Goal: Transaction & Acquisition: Download file/media

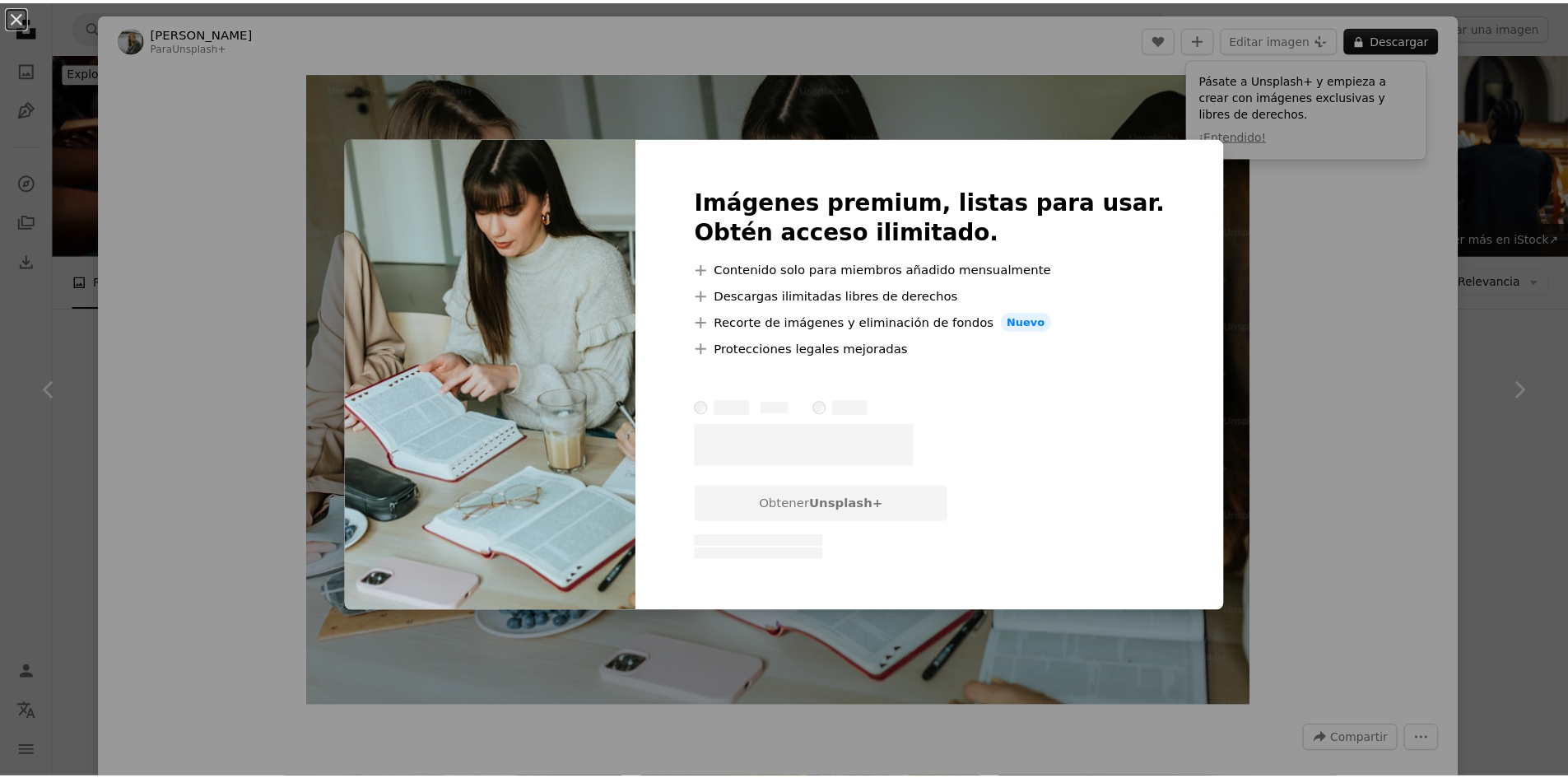
scroll to position [7061, 0]
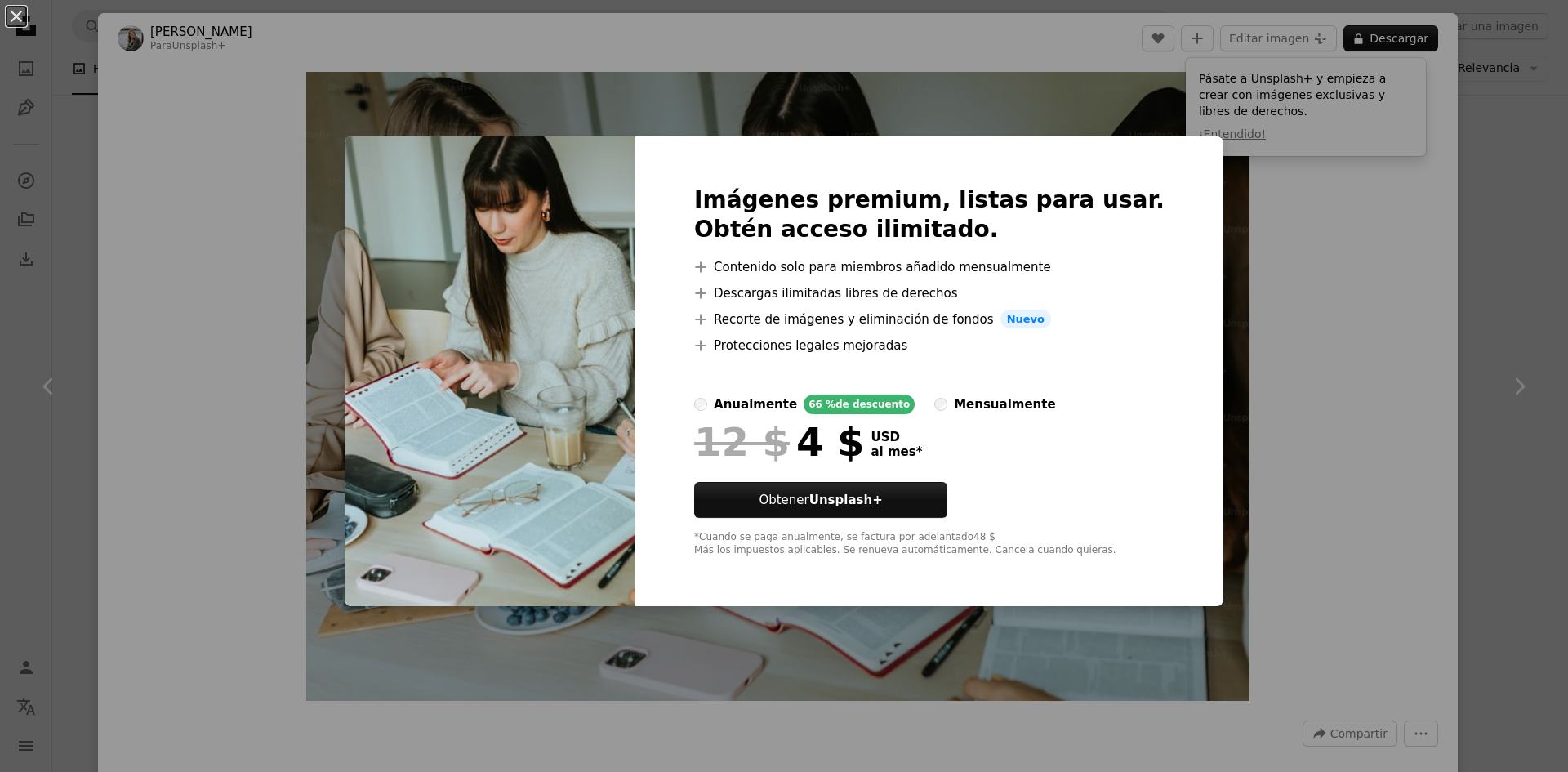
click at [1523, 334] on div "An X shape Imágenes premium, listas para usar. Obtén acceso ilimitado. A plus s…" at bounding box center [784, 386] width 1568 height 772
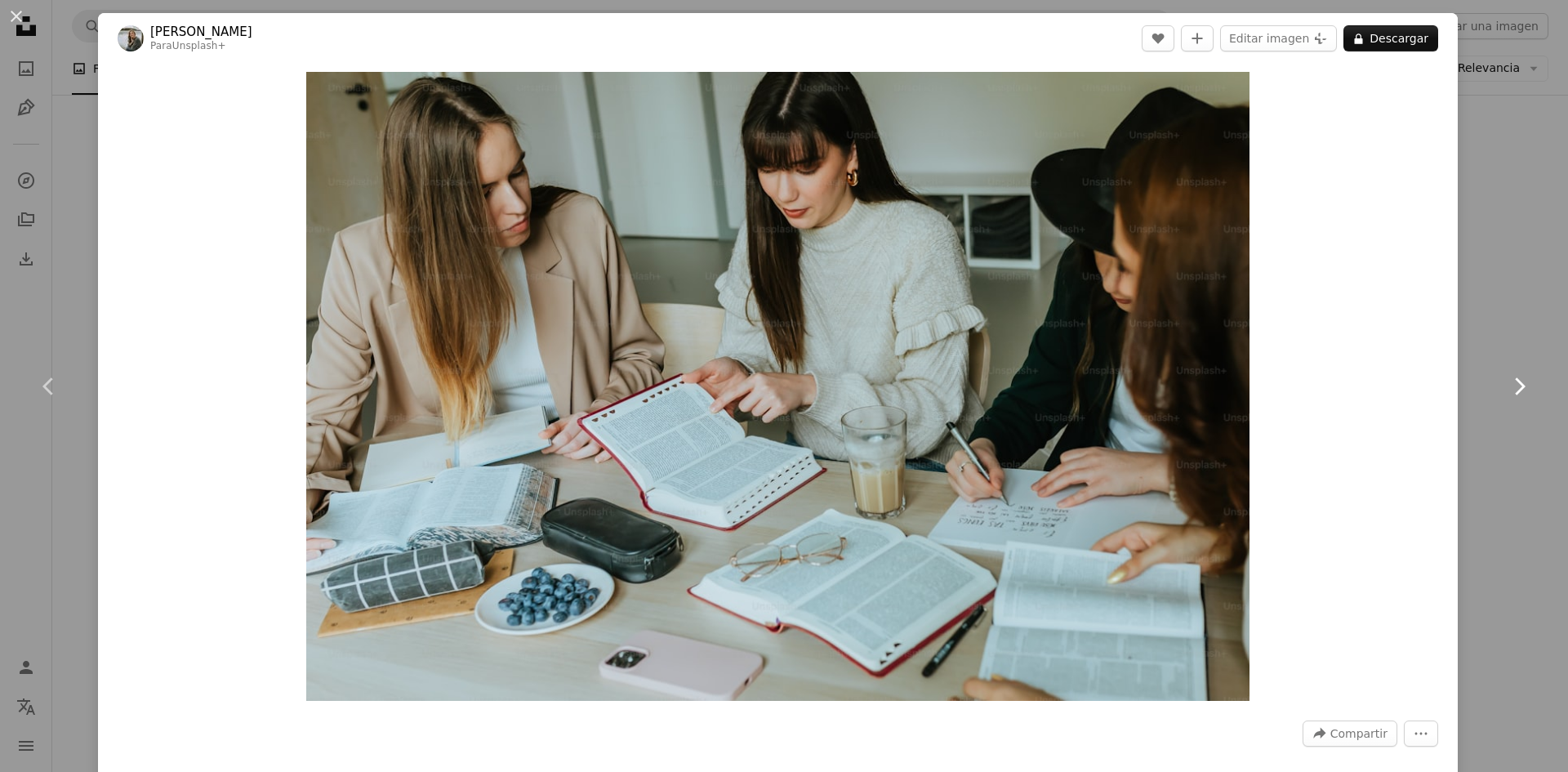
click at [1501, 316] on link "Chevron right" at bounding box center [1519, 386] width 98 height 157
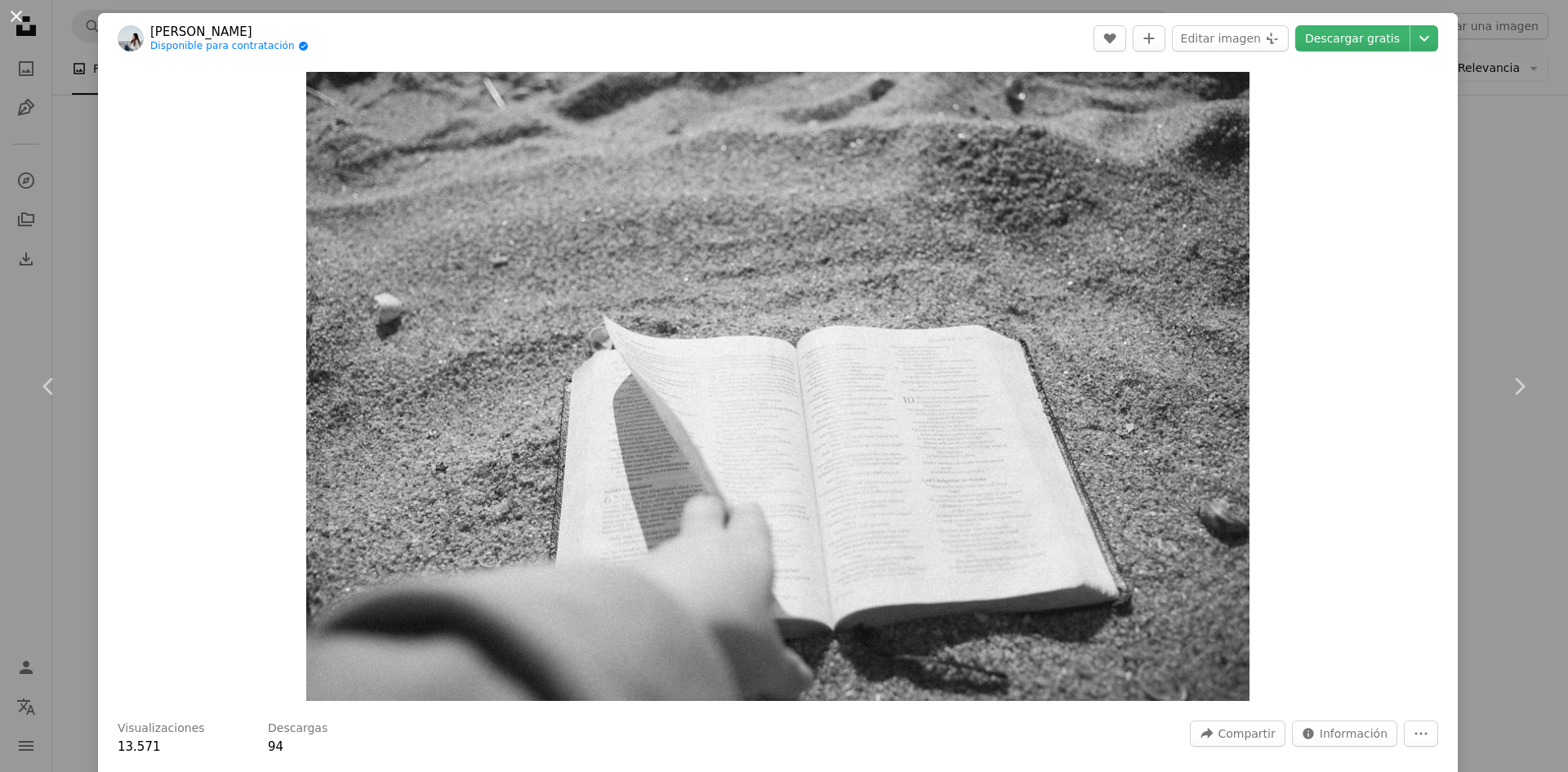
click at [21, 13] on button "An X shape" at bounding box center [16, 16] width 20 height 20
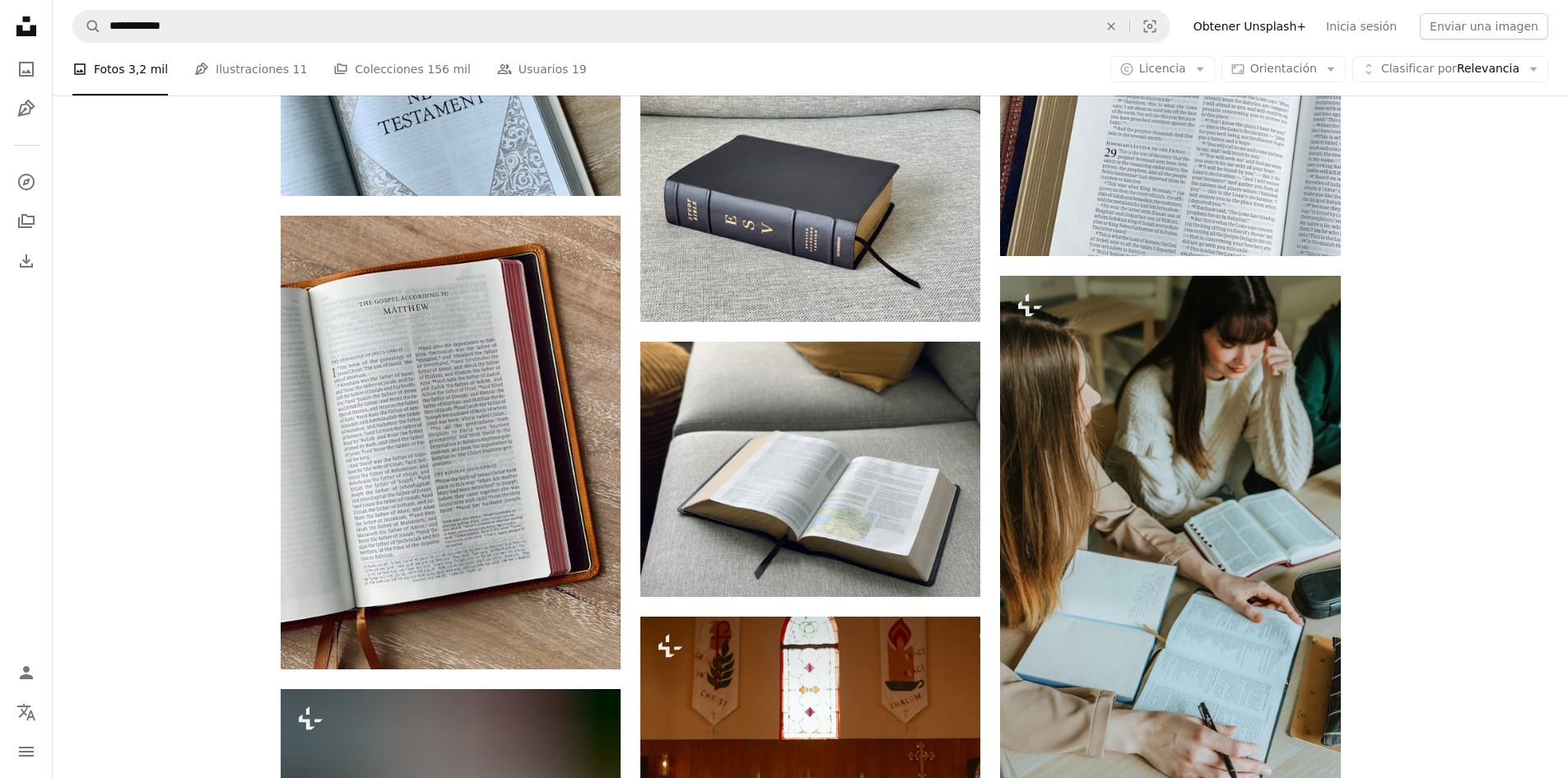
scroll to position [11916, 0]
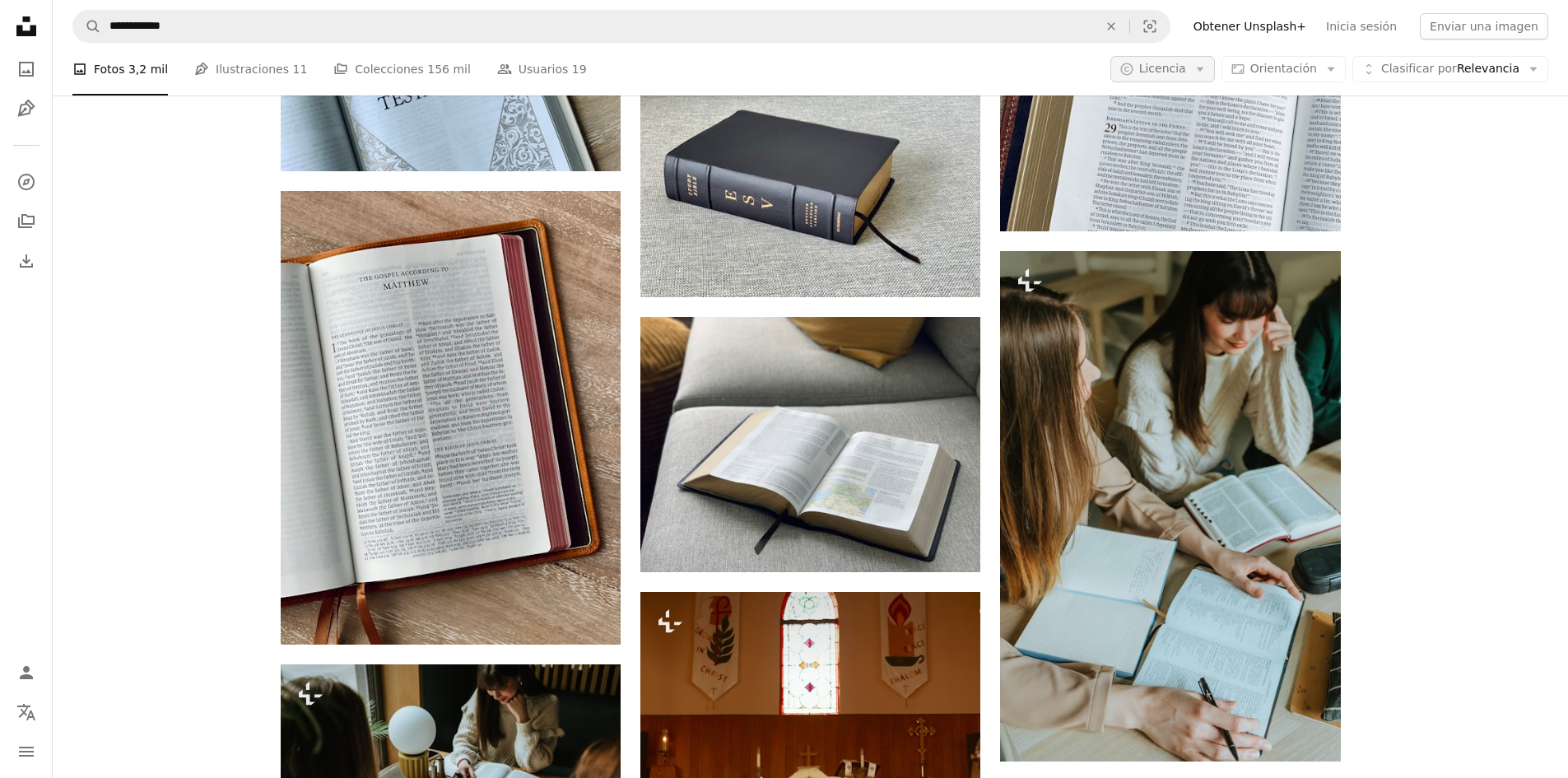
click at [1186, 69] on span "Licencia" at bounding box center [1162, 69] width 47 height 13
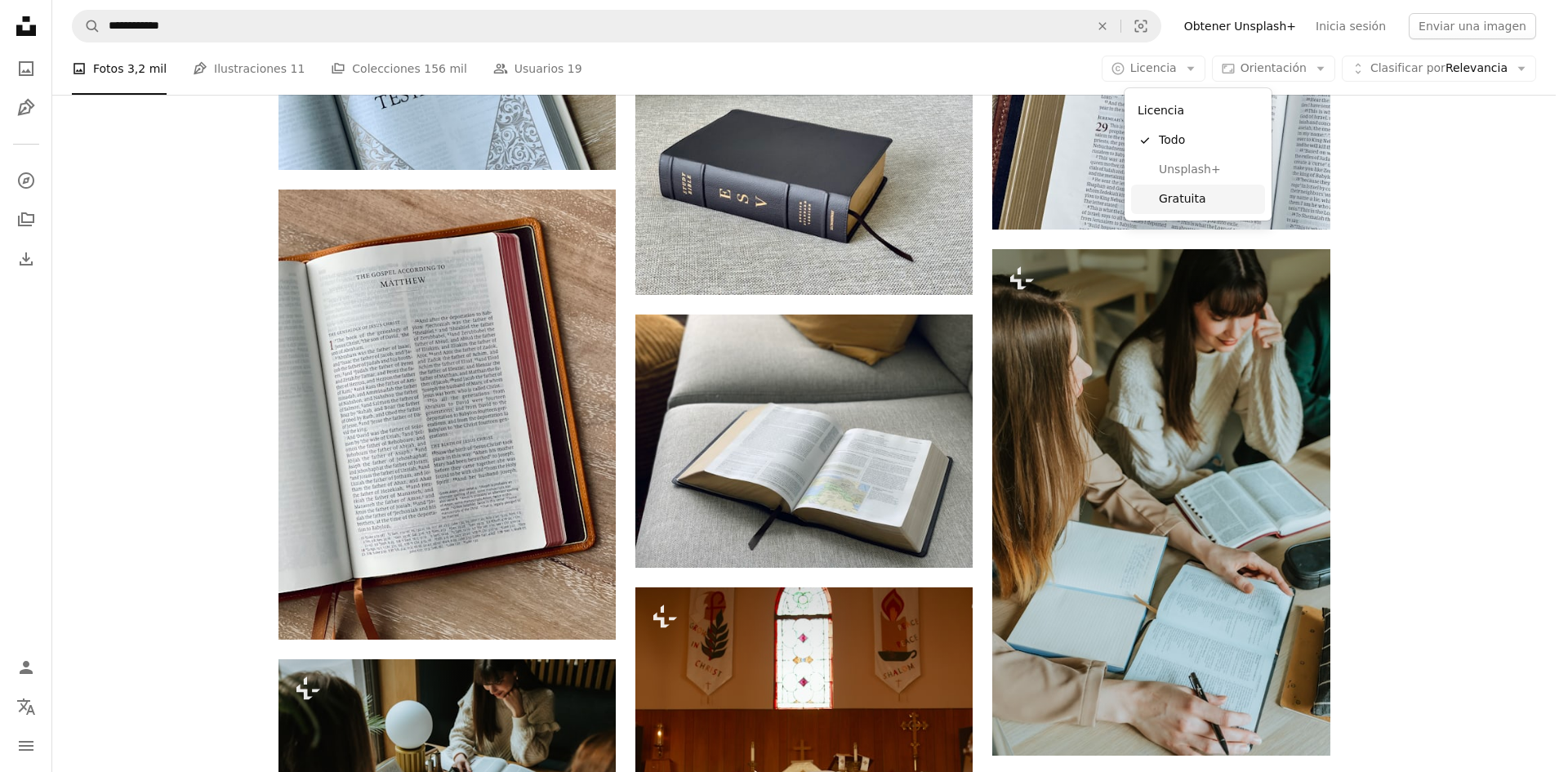
click at [1205, 197] on span "Gratuita" at bounding box center [1208, 199] width 99 height 16
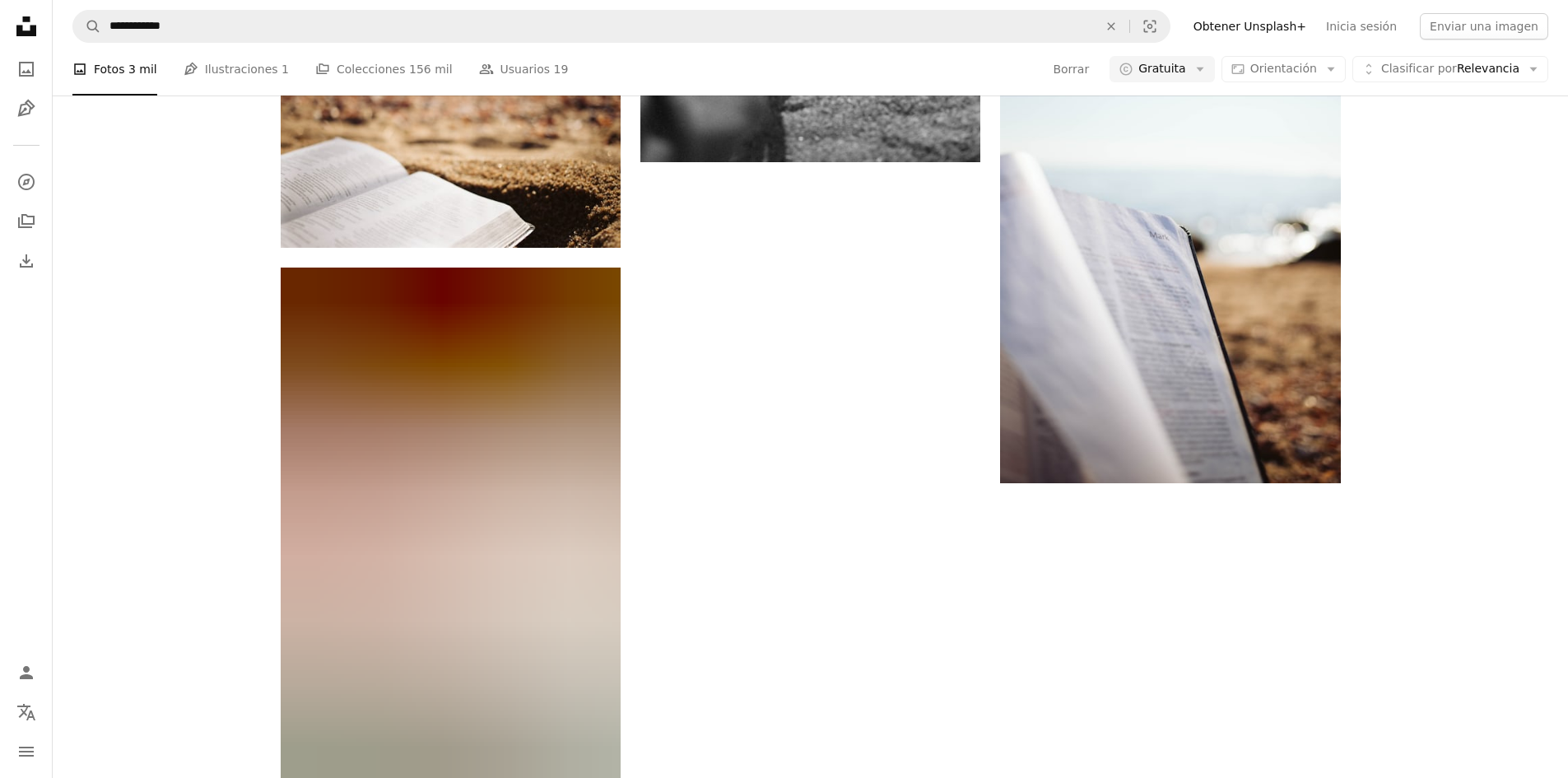
scroll to position [1482, 0]
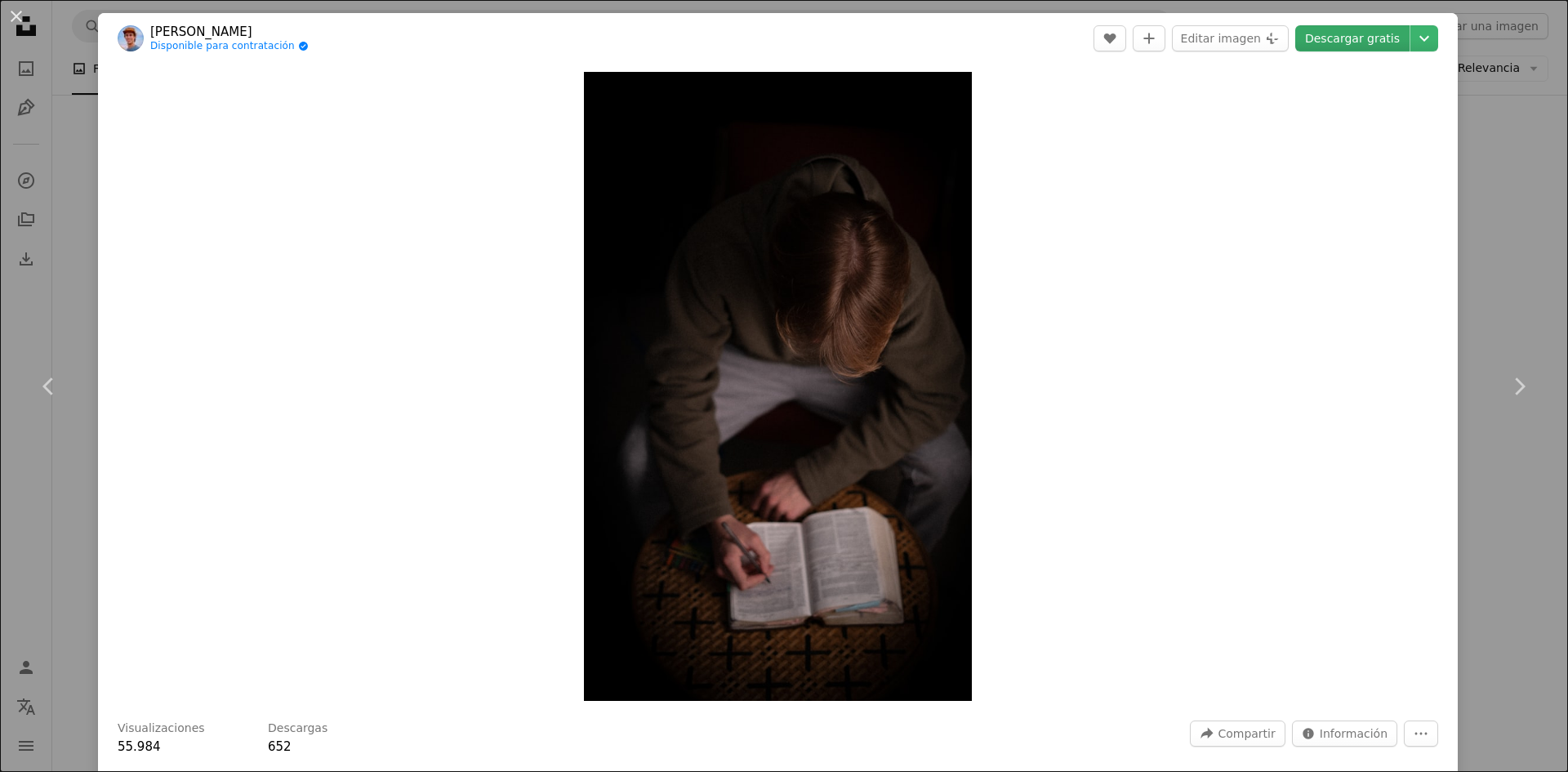
click at [1361, 45] on link "Descargar gratis" at bounding box center [1352, 39] width 115 height 27
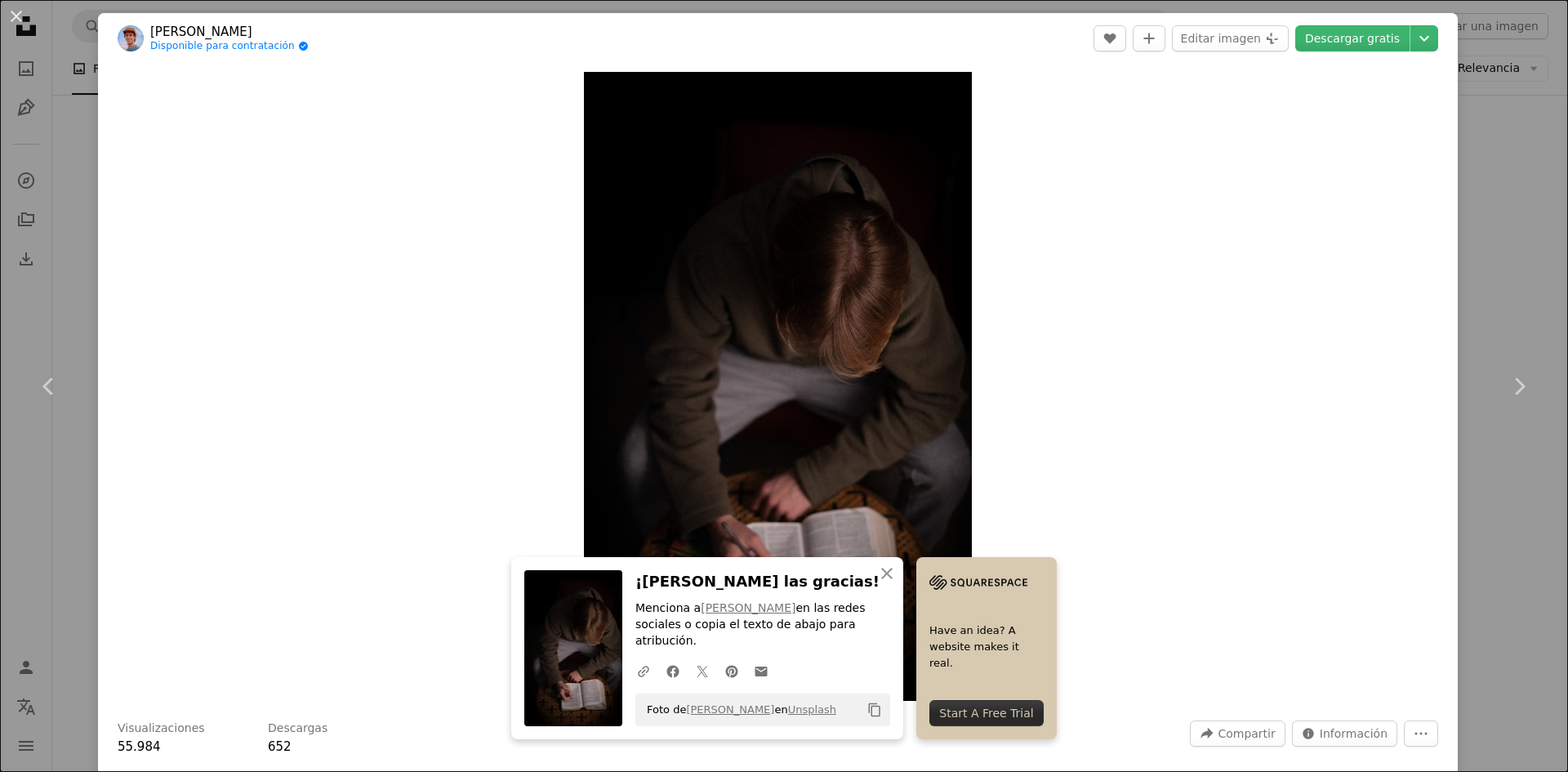
click at [1507, 284] on div "An X shape Chevron left Chevron right An X shape Cerrar ¡[PERSON_NAME] las grac…" at bounding box center [784, 386] width 1568 height 772
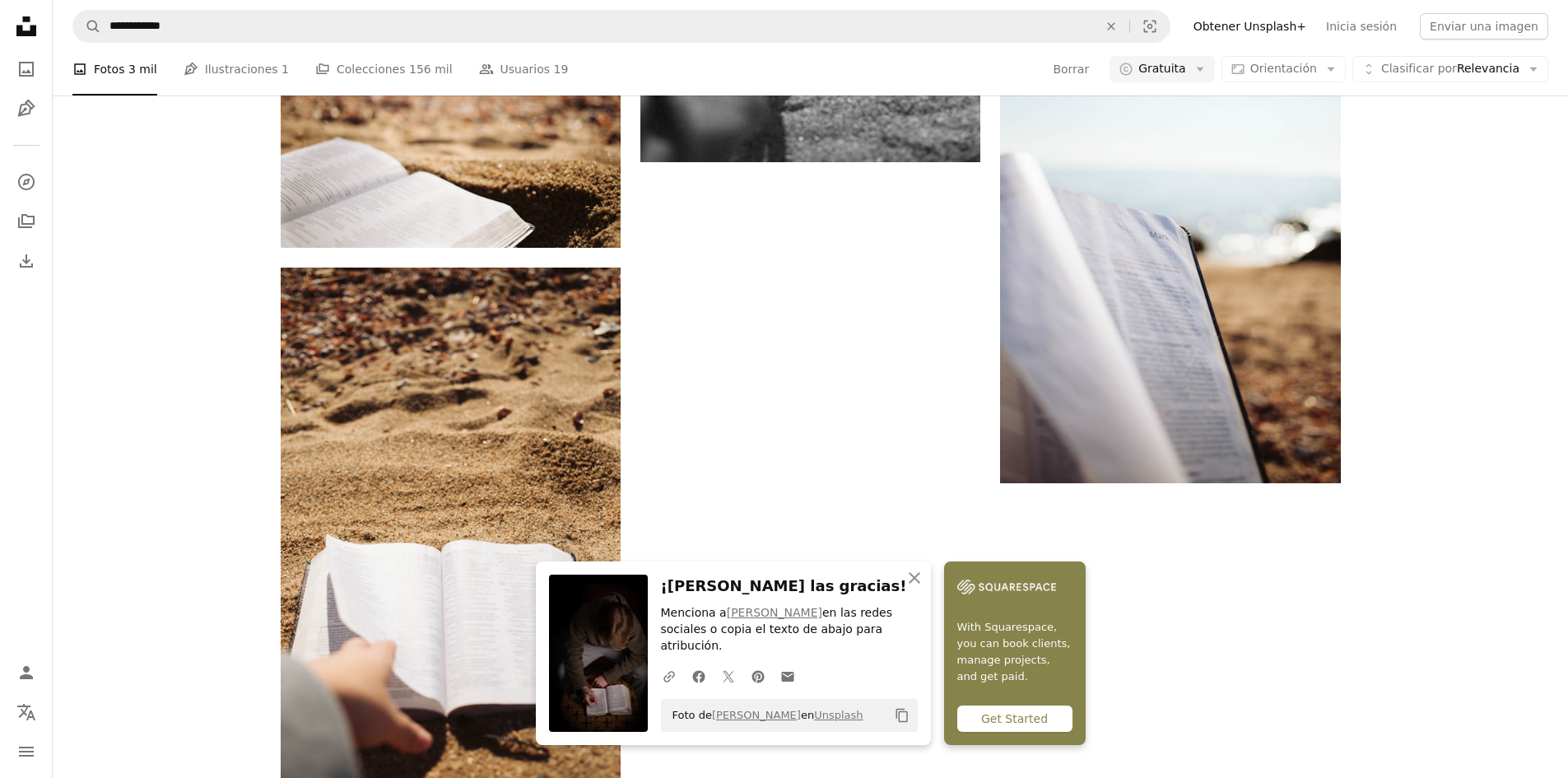
drag, startPoint x: 992, startPoint y: 599, endPoint x: 1005, endPoint y: 591, distance: 15.3
click at [924, 588] on icon "An X shape" at bounding box center [914, 578] width 20 height 20
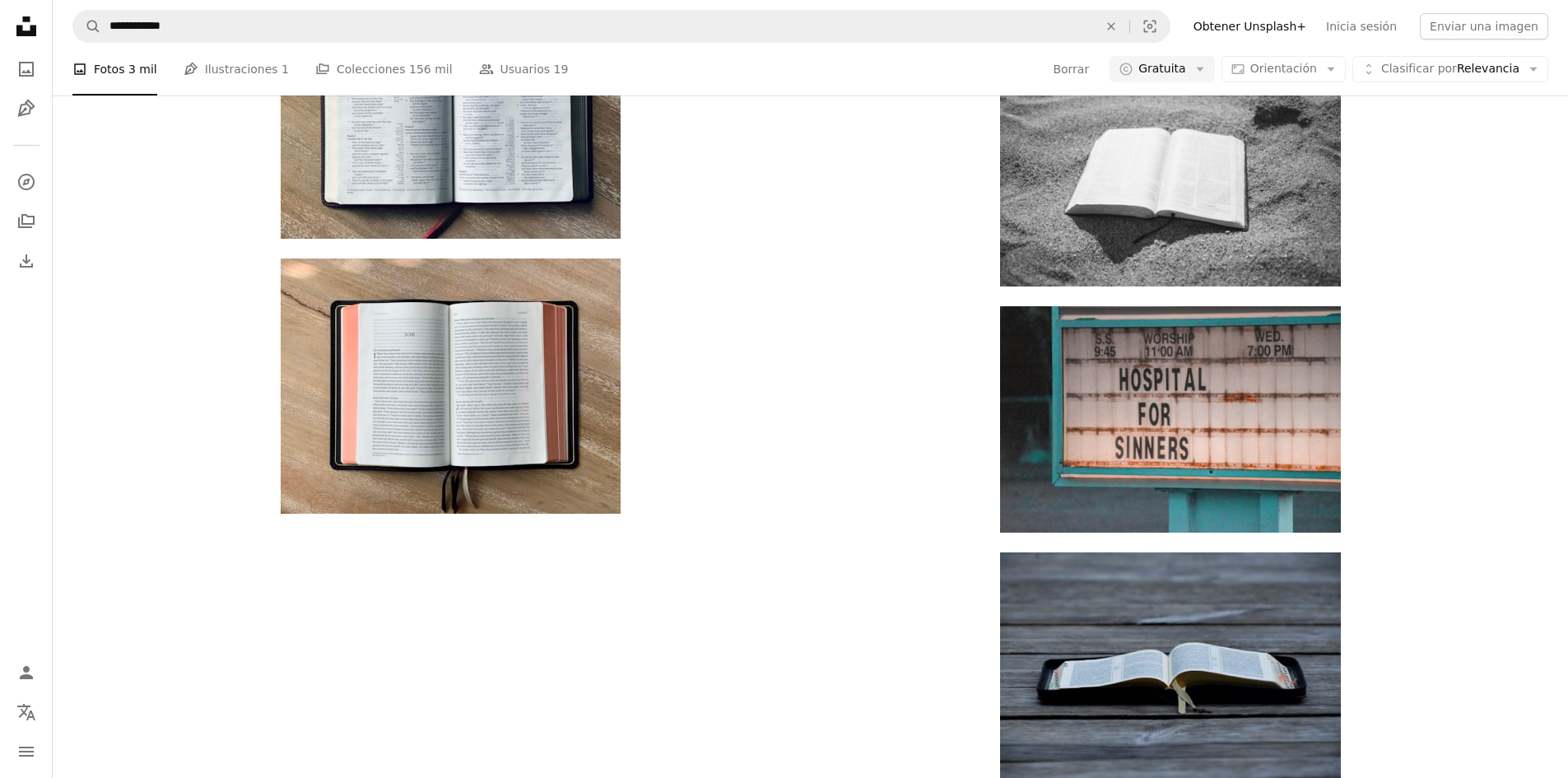
scroll to position [1811, 0]
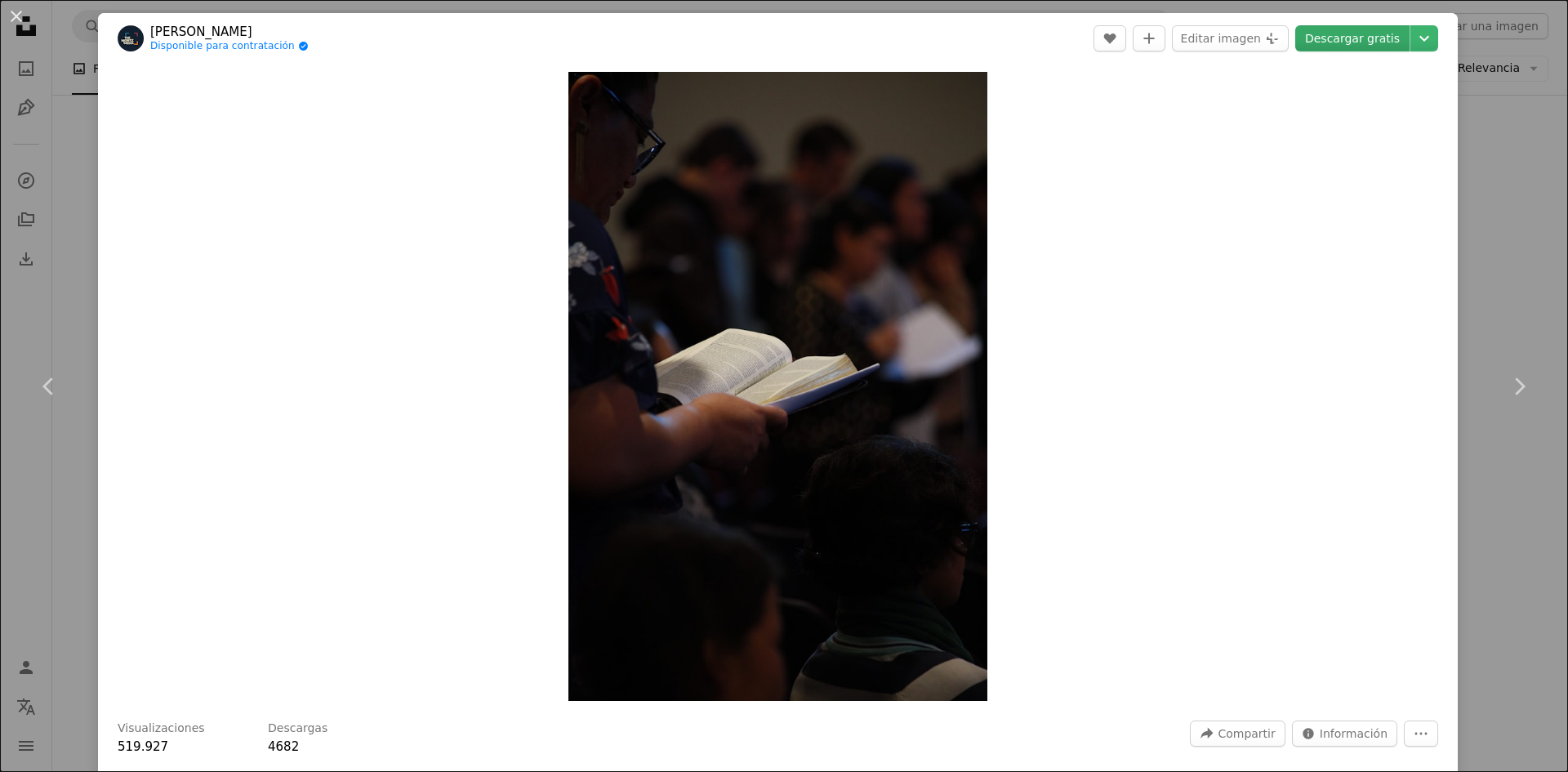
click at [1354, 40] on link "Descargar gratis" at bounding box center [1352, 39] width 115 height 27
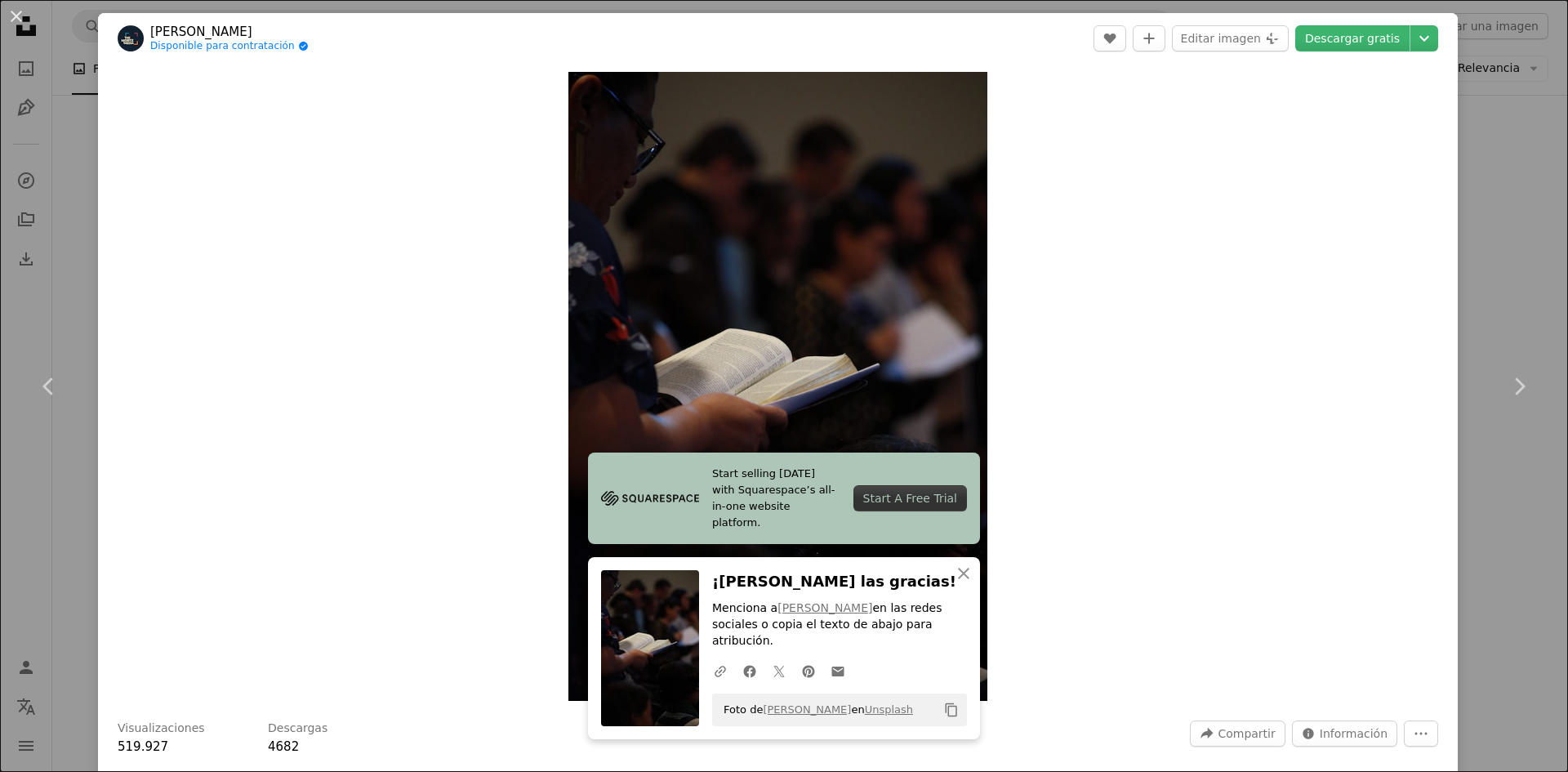
drag, startPoint x: 1514, startPoint y: 262, endPoint x: 1523, endPoint y: 268, distance: 10.8
click at [1514, 262] on div "An X shape Chevron left Chevron right Start selling [DATE] with Squarespace’s a…" at bounding box center [784, 386] width 1568 height 772
